Goal: Check status: Check status

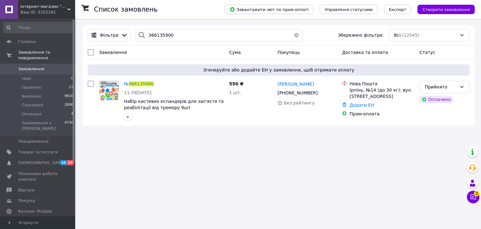
click at [38, 13] on div "Ваш ID: 3325181" at bounding box center [47, 12] width 55 height 6
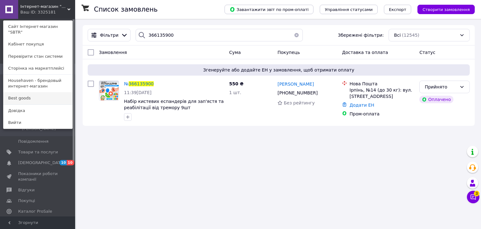
click at [29, 93] on link "Best goods" at bounding box center [37, 98] width 69 height 12
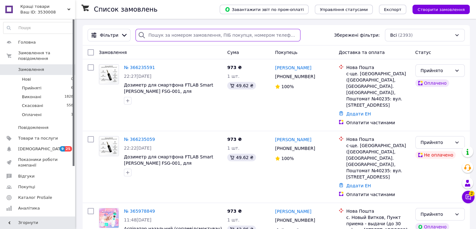
click at [174, 34] on input "search" at bounding box center [218, 35] width 165 height 13
paste input "366235059"
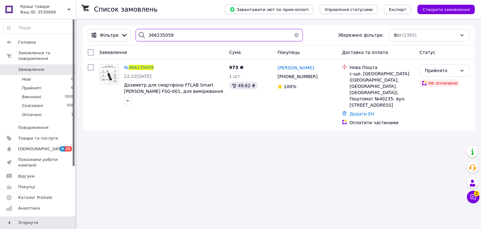
drag, startPoint x: 185, startPoint y: 32, endPoint x: 139, endPoint y: 33, distance: 46.1
click at [139, 33] on div "366235059" at bounding box center [219, 35] width 167 height 13
paste input "591"
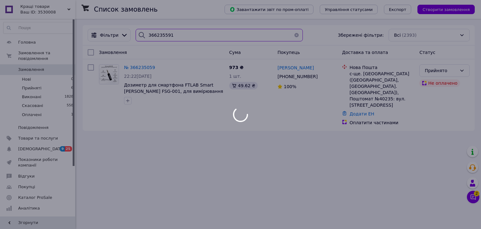
type input "366235591"
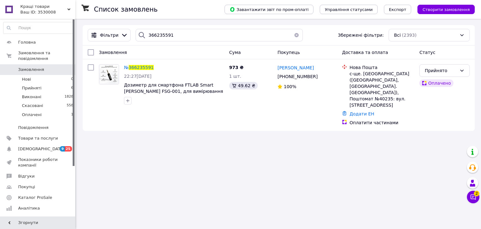
click at [43, 10] on div "Ваш ID: 3530008" at bounding box center [47, 12] width 55 height 6
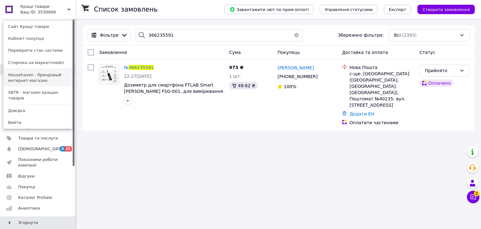
click at [34, 80] on link "Househaven - брендовый интернет-магазин" at bounding box center [37, 78] width 69 height 18
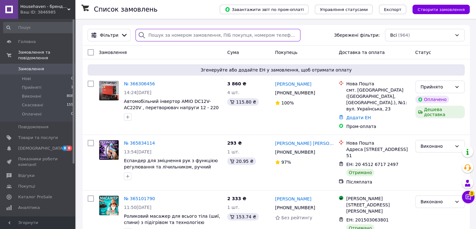
click at [150, 37] on input "search" at bounding box center [218, 35] width 165 height 13
paste input "366306456"
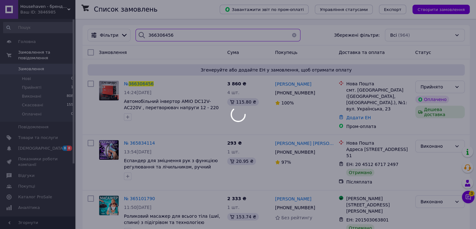
type input "366306456"
